Goal: Check status: Check status

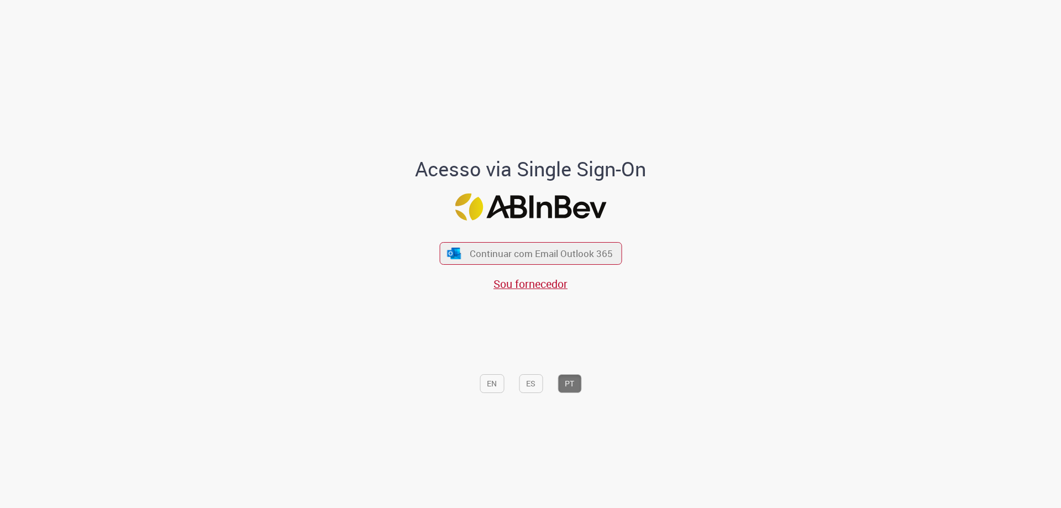
click at [579, 239] on div "Continuar com Email Outlook 365 Sou fornecedor" at bounding box center [530, 260] width 182 height 61
click at [575, 249] on span "Continuar com Email Outlook 365" at bounding box center [541, 253] width 146 height 13
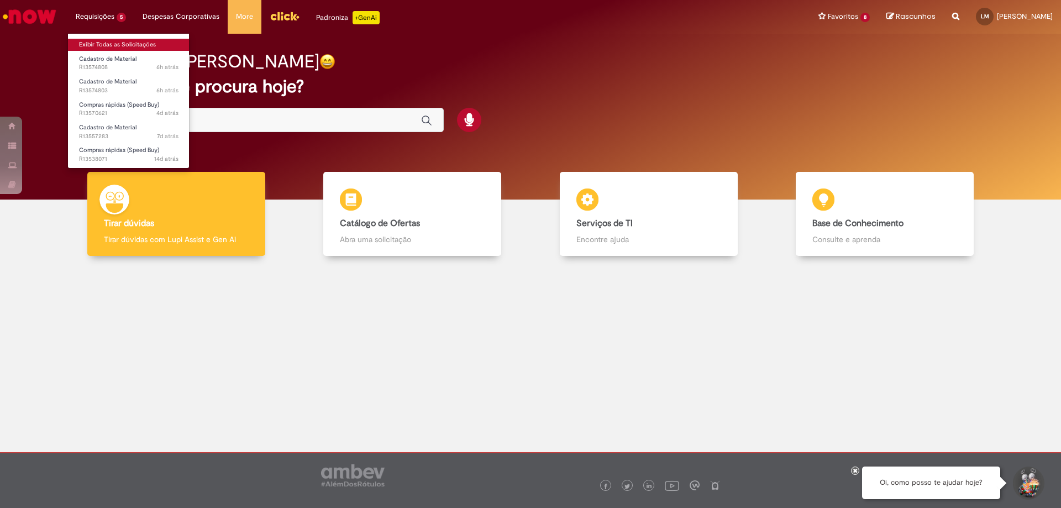
click at [113, 48] on link "Exibir Todas as Solicitações" at bounding box center [129, 45] width 122 height 12
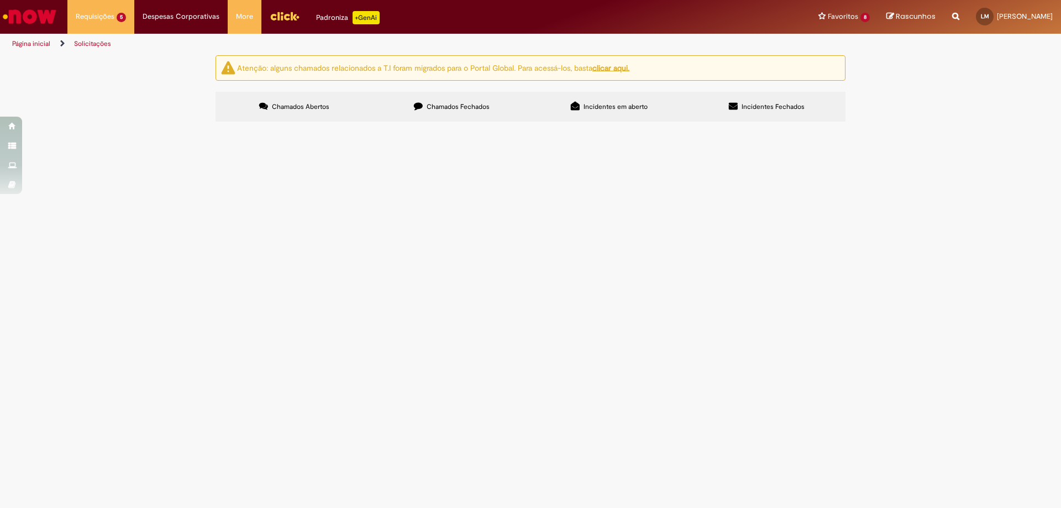
click at [0, 0] on span "Bobinas de Solenoide" at bounding box center [0, 0] width 0 height 0
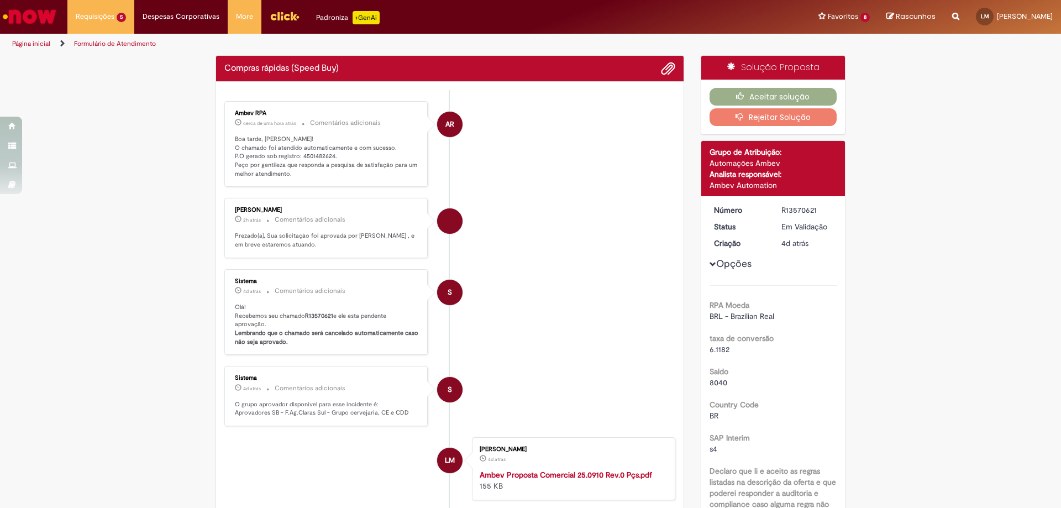
click at [322, 158] on p "Boa tarde, [PERSON_NAME]! O chamado foi atendido automaticamente e com sucesso.…" at bounding box center [327, 157] width 184 height 44
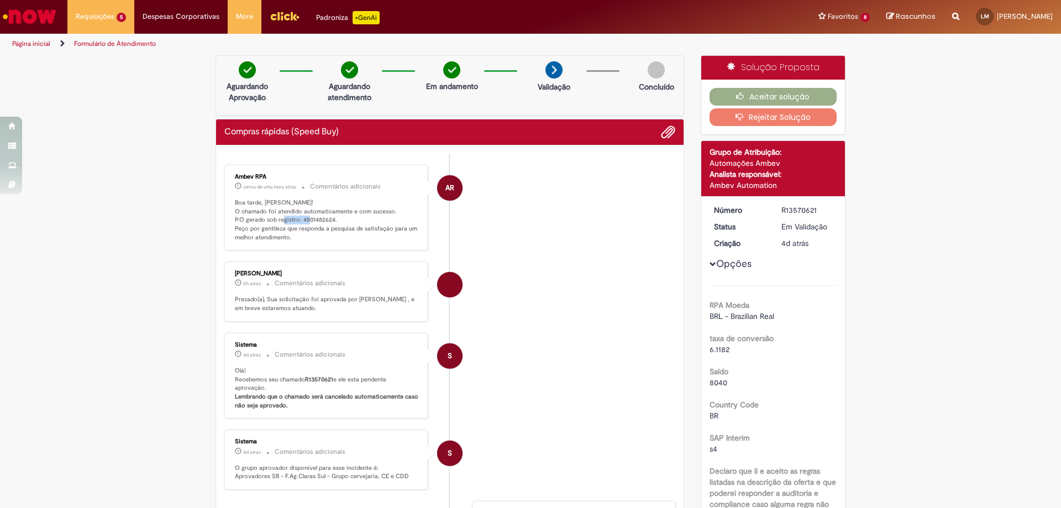
copy p "4501482624"
drag, startPoint x: 497, startPoint y: 259, endPoint x: 584, endPoint y: 199, distance: 105.3
click at [498, 251] on li "AR Ambev RPA cerca de uma hora atrás cerca de uma hora atrás Comentários adicio…" at bounding box center [449, 208] width 451 height 86
click at [727, 93] on button "Aceitar solução" at bounding box center [774, 97] width 128 height 18
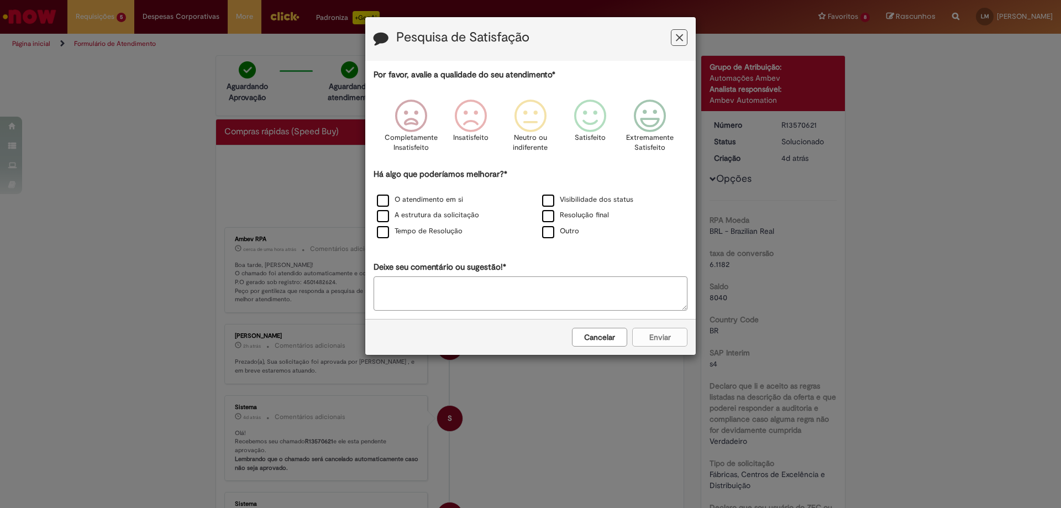
click at [597, 337] on button "Cancelar" at bounding box center [599, 337] width 55 height 19
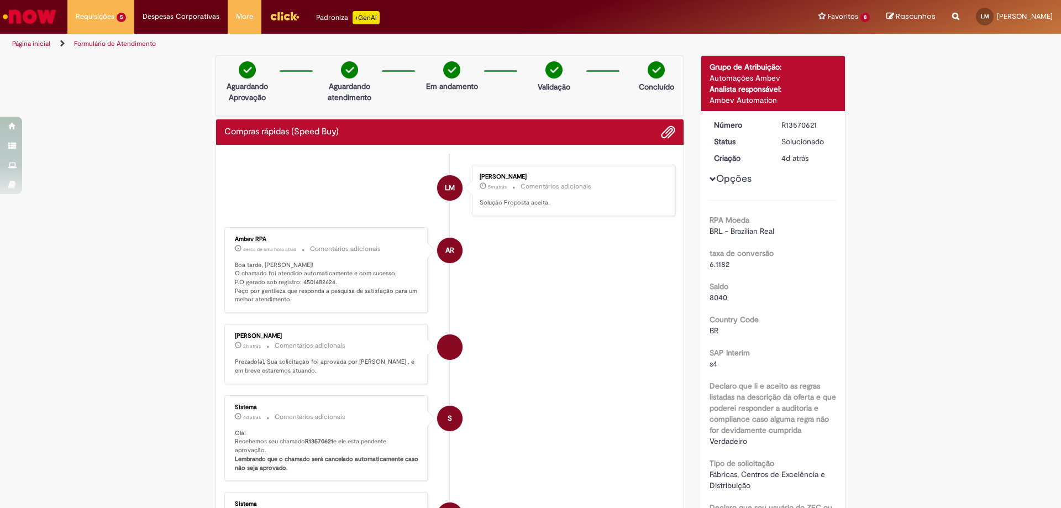
click at [311, 282] on p "Boa tarde, [PERSON_NAME]! O chamado foi atendido automaticamente e com sucesso.…" at bounding box center [327, 283] width 184 height 44
copy p "4501482624"
click at [319, 445] on b "R13570621" at bounding box center [319, 441] width 28 height 8
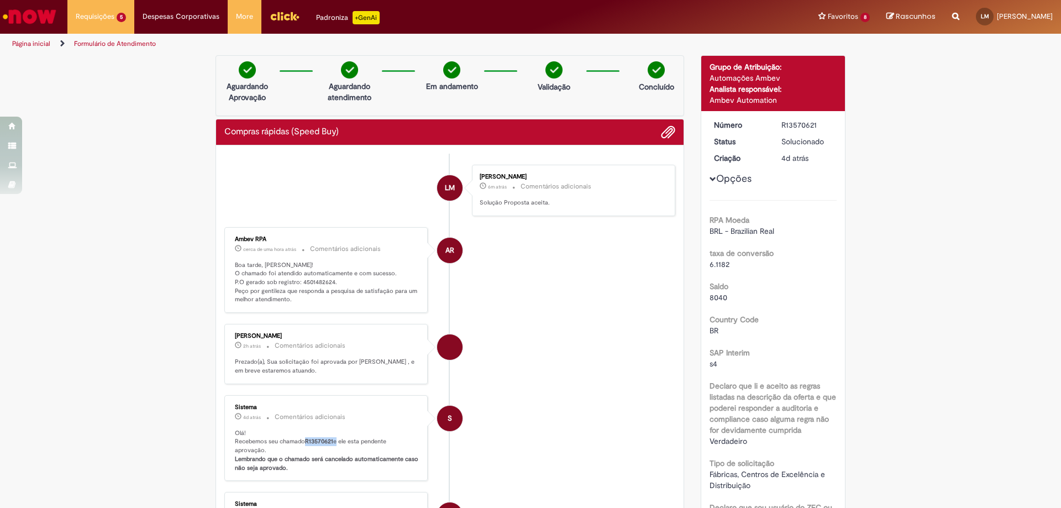
copy p "R13570621"
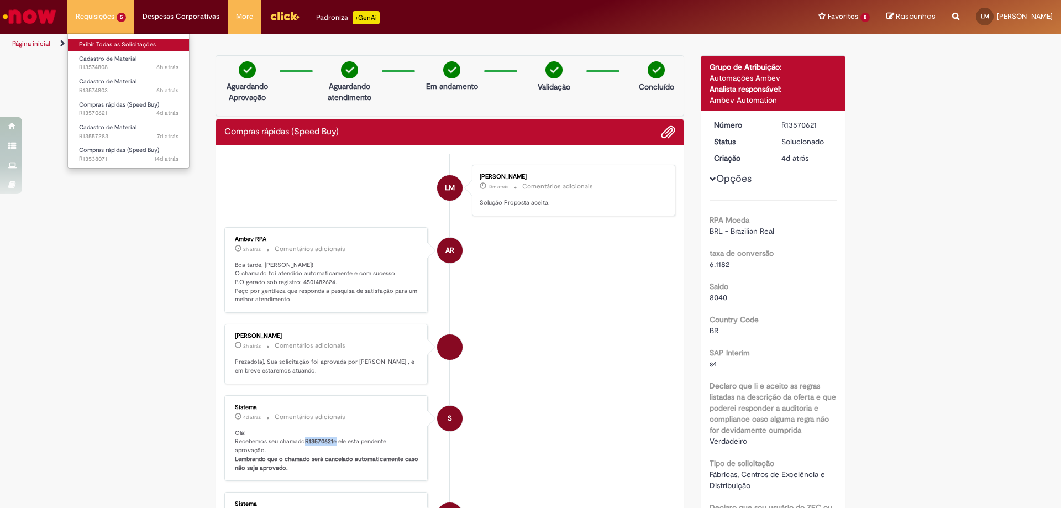
click at [94, 41] on link "Exibir Todas as Solicitações" at bounding box center [129, 45] width 122 height 12
